Goal: Task Accomplishment & Management: Manage account settings

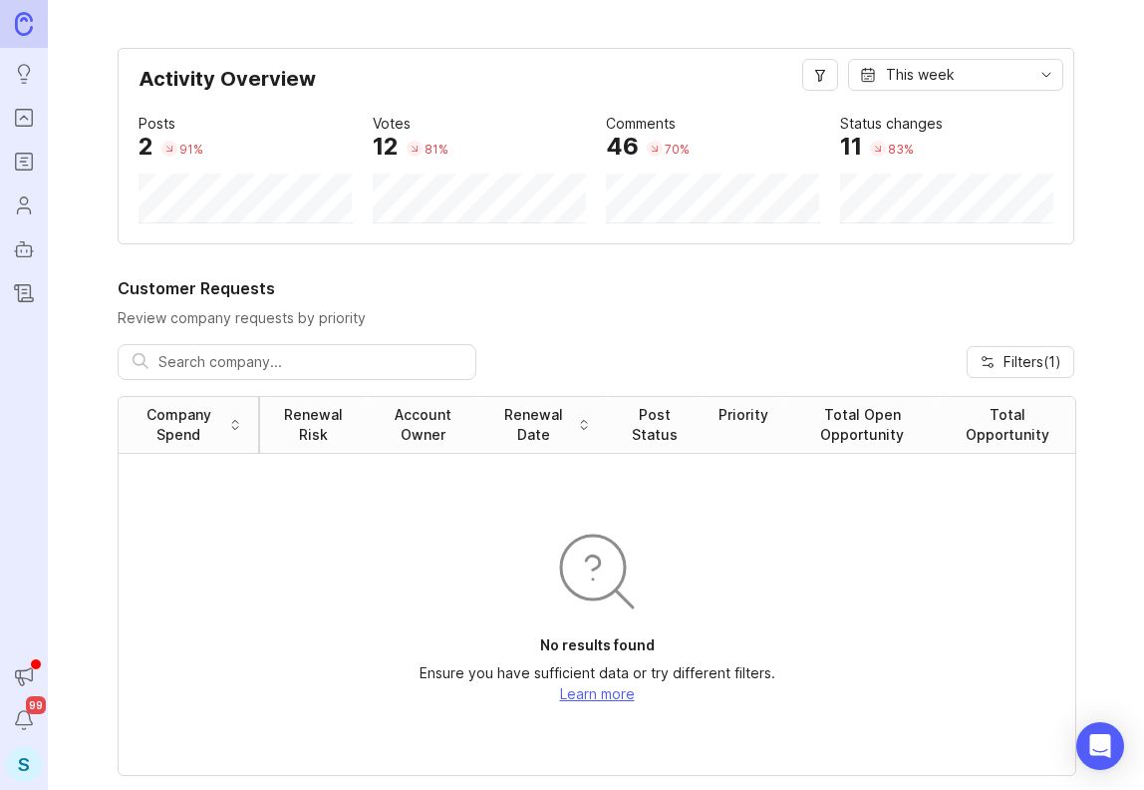
click at [16, 212] on icon "Users" at bounding box center [24, 205] width 22 height 24
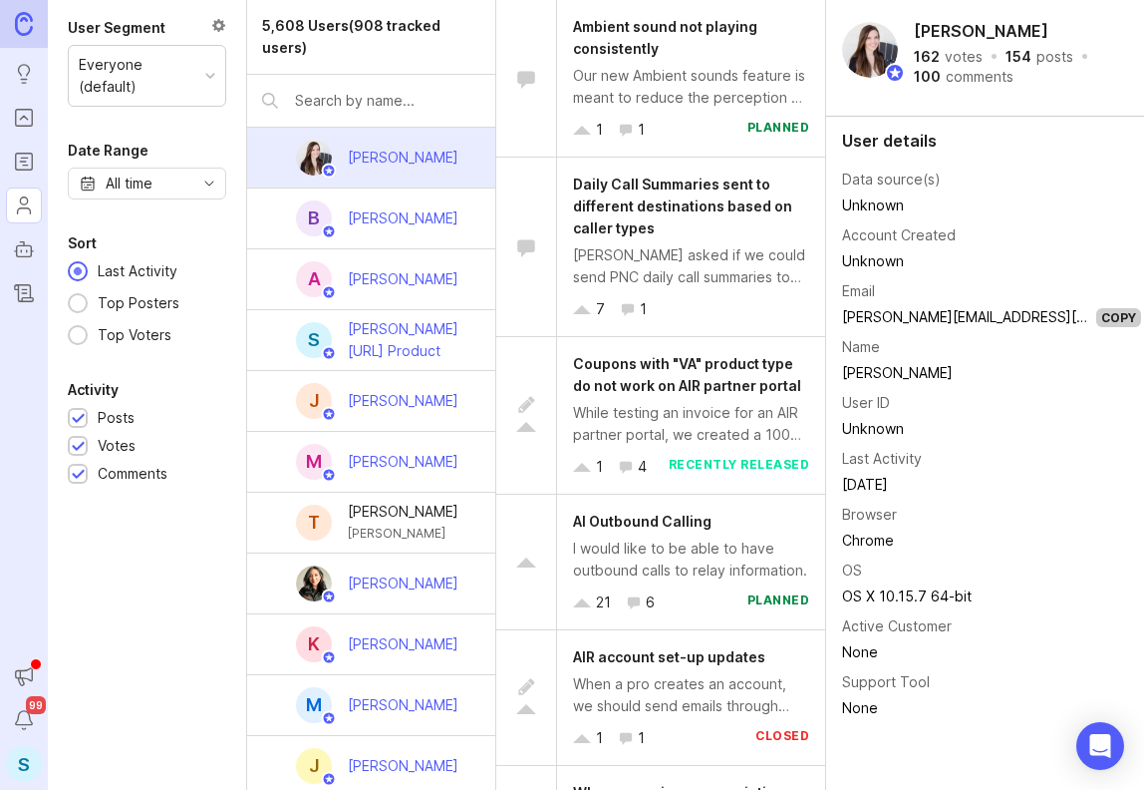
click at [24, 762] on div "S" at bounding box center [24, 764] width 36 height 36
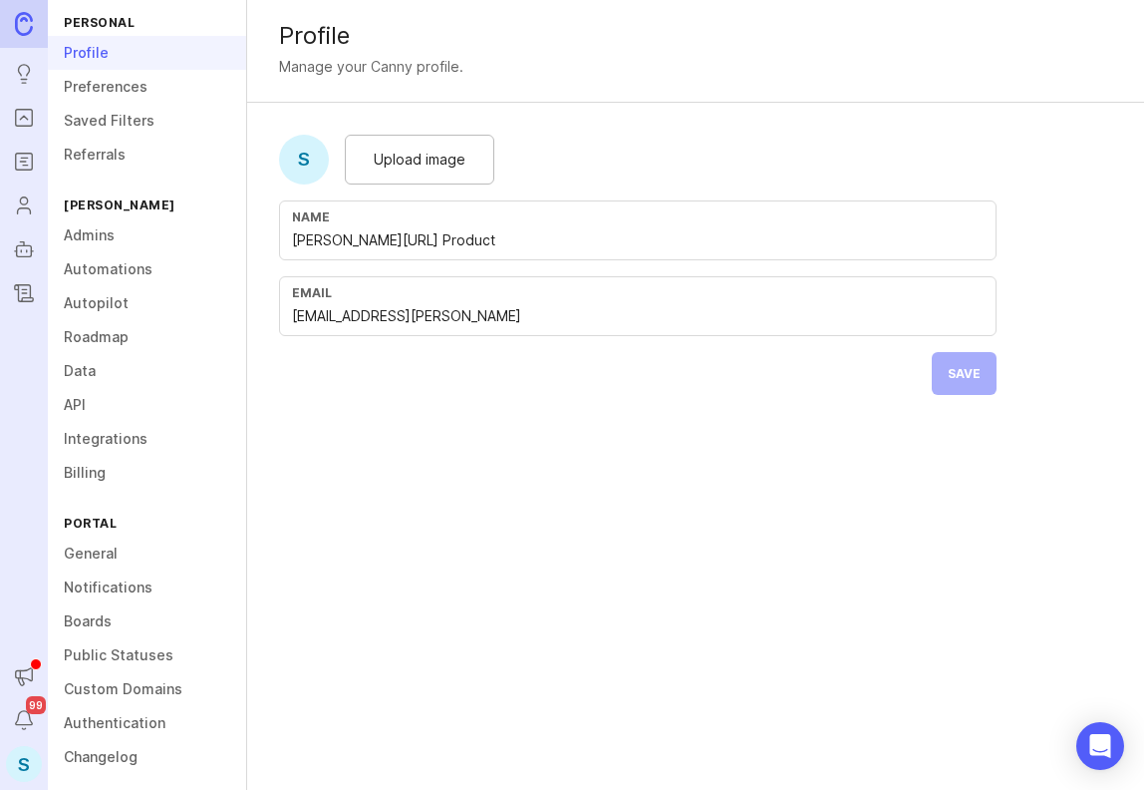
scroll to position [25, 0]
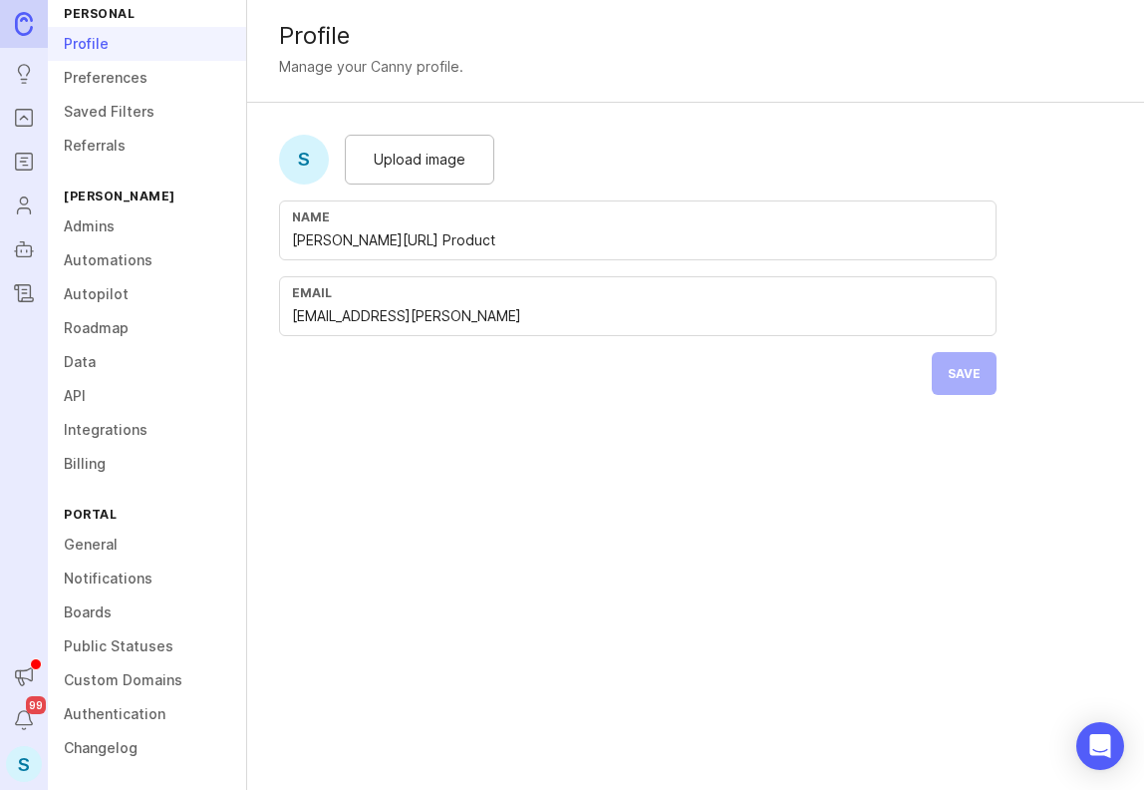
click at [97, 611] on link "Boards" at bounding box center [147, 612] width 198 height 34
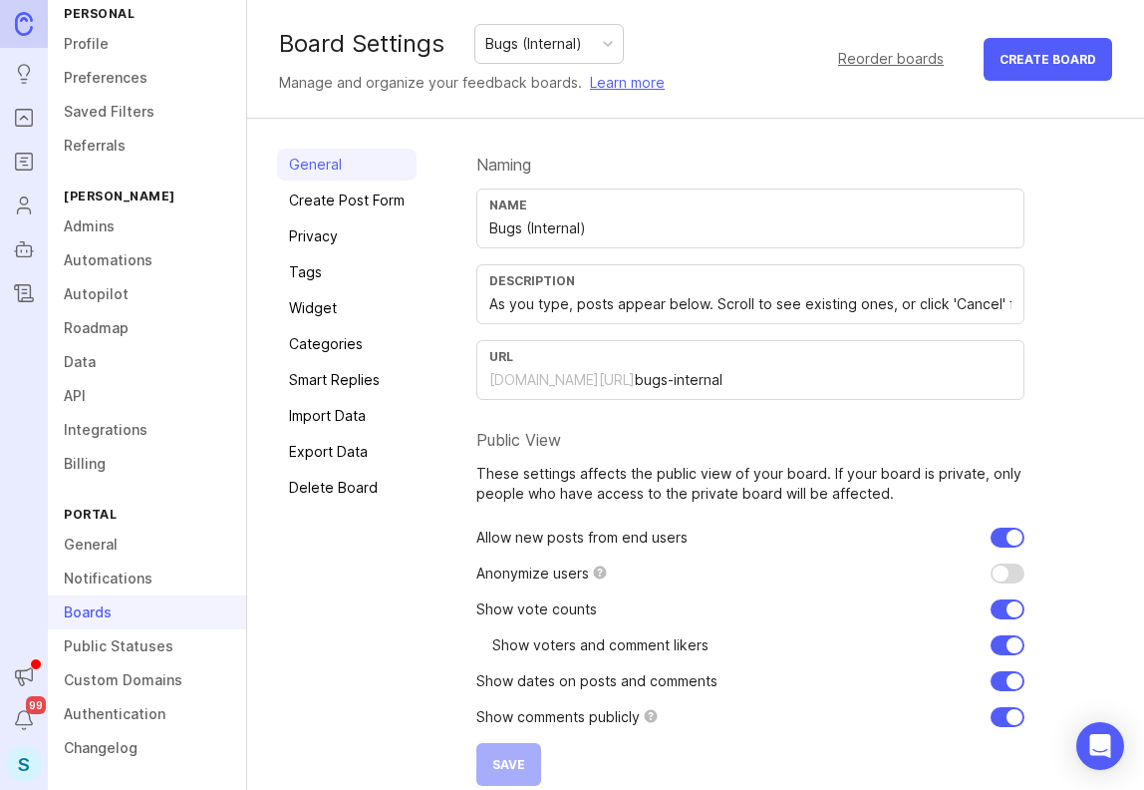
click at [345, 205] on link "Create Post Form" at bounding box center [347, 200] width 140 height 32
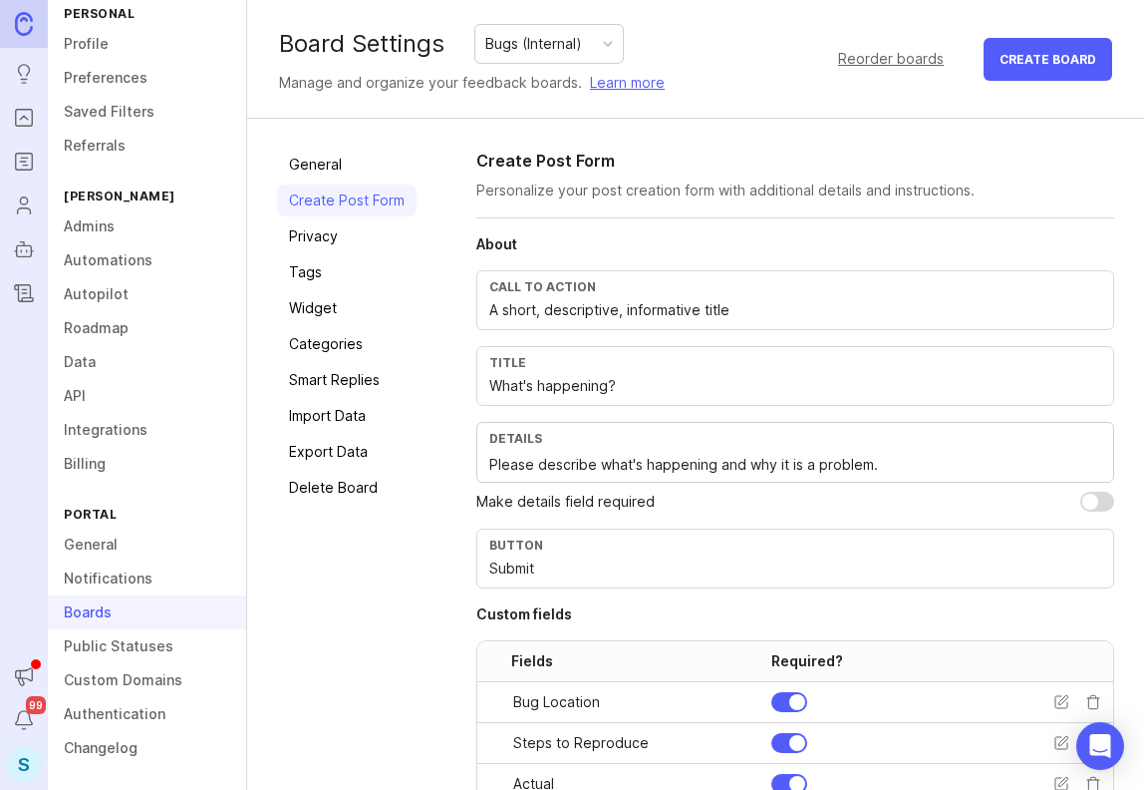
click at [315, 241] on link "Privacy" at bounding box center [347, 236] width 140 height 32
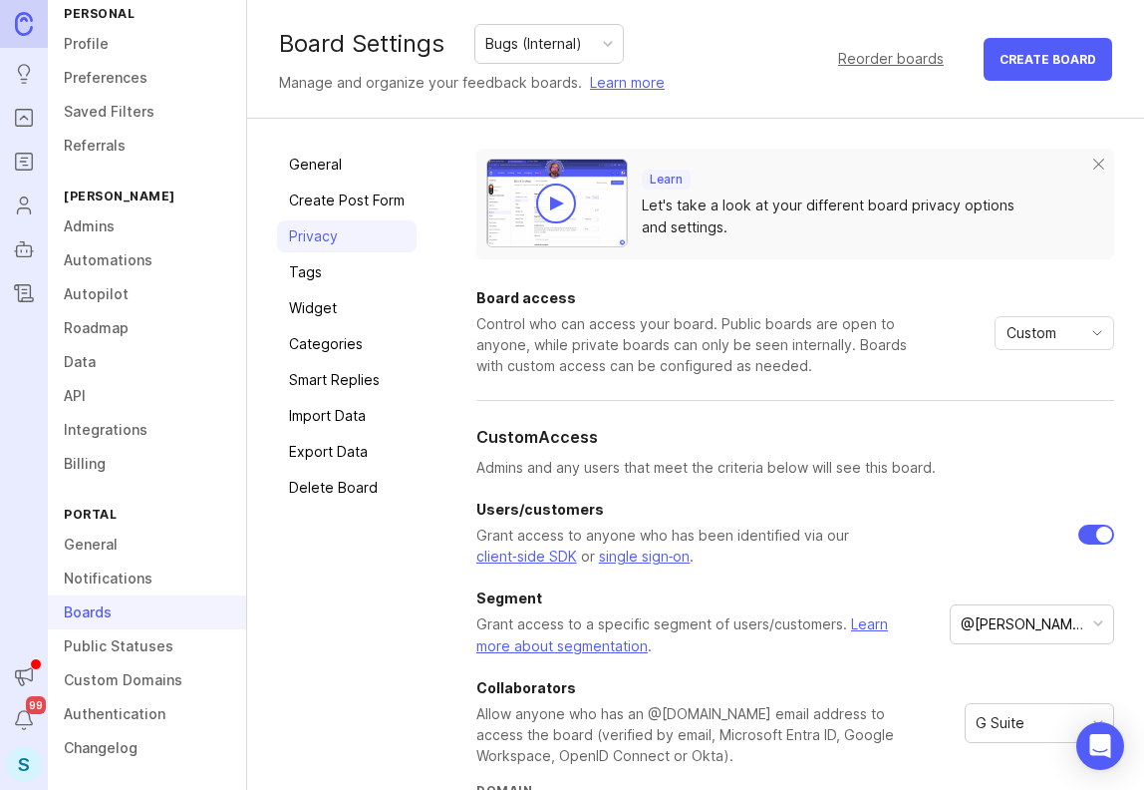
click at [320, 162] on link "General" at bounding box center [347, 165] width 140 height 32
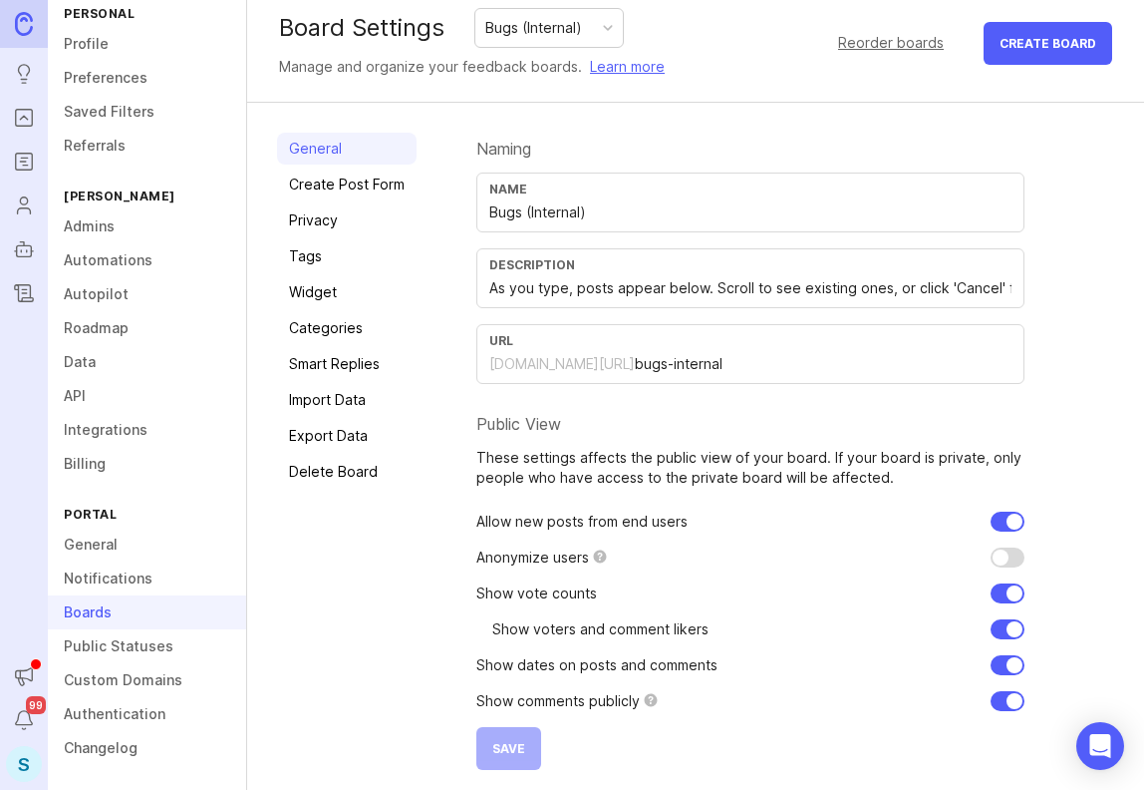
scroll to position [22, 0]
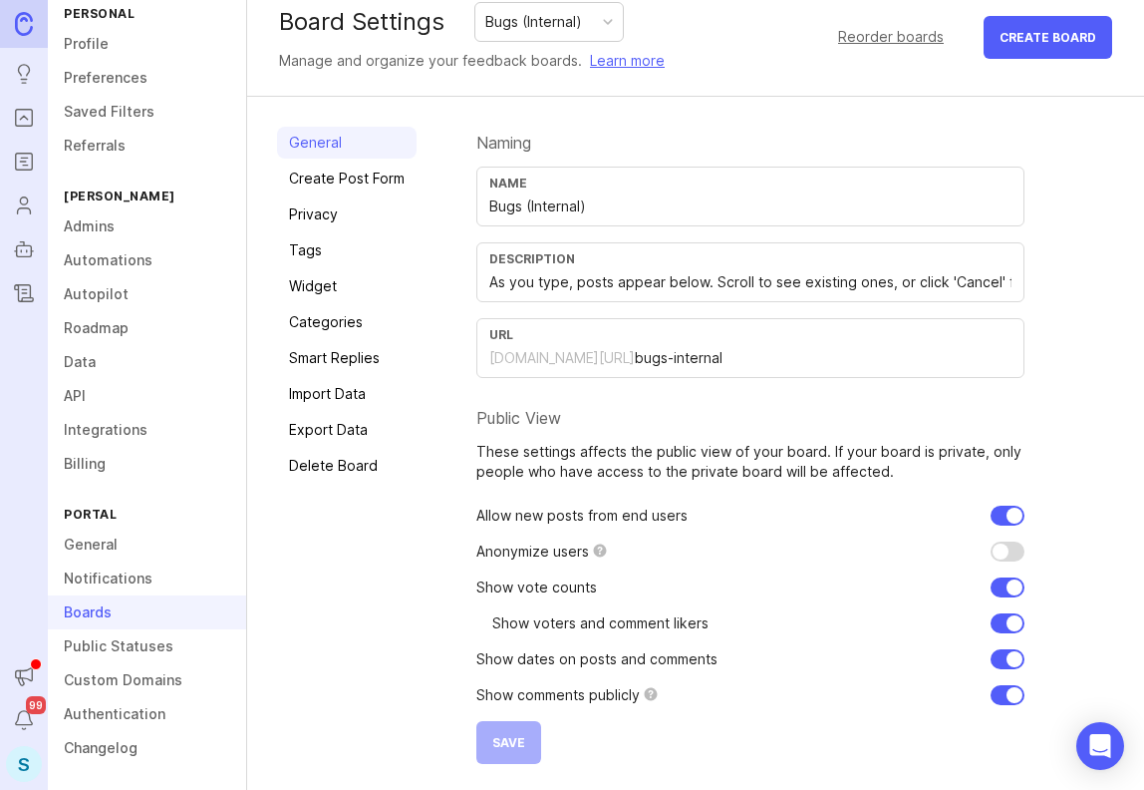
click at [324, 178] on link "Create Post Form" at bounding box center [347, 178] width 140 height 32
